Goal: Book appointment/travel/reservation

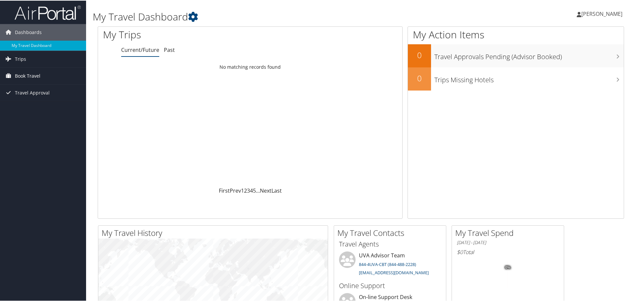
click at [35, 74] on span "Book Travel" at bounding box center [27, 75] width 25 height 17
click at [37, 106] on link "Book/Manage Online Trips" at bounding box center [43, 109] width 86 height 10
click at [41, 107] on link "Book/Manage Online Trips" at bounding box center [43, 109] width 86 height 10
